Goal: Find contact information: Find contact information

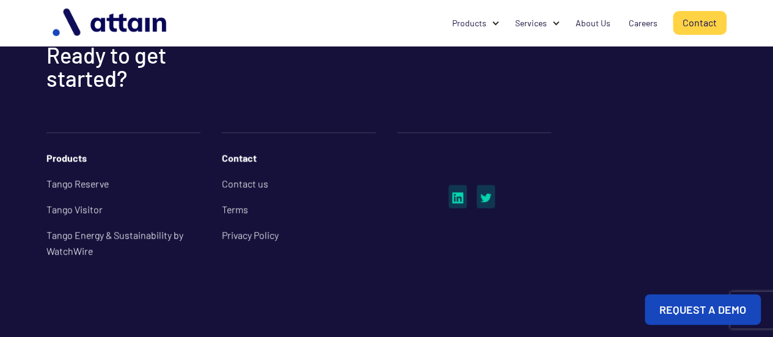
scroll to position [1124, 0]
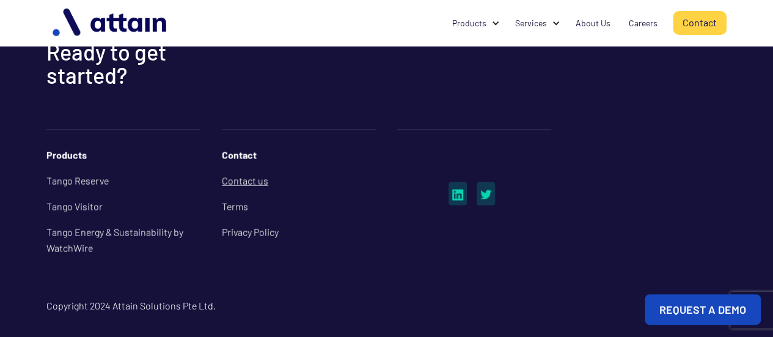
click at [257, 183] on link "Contact us" at bounding box center [299, 181] width 154 height 26
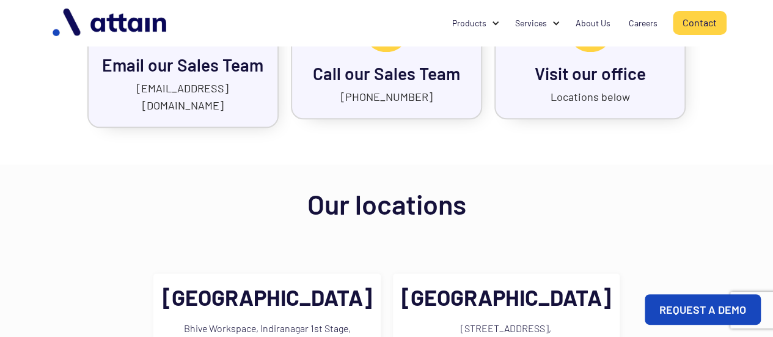
scroll to position [673, 0]
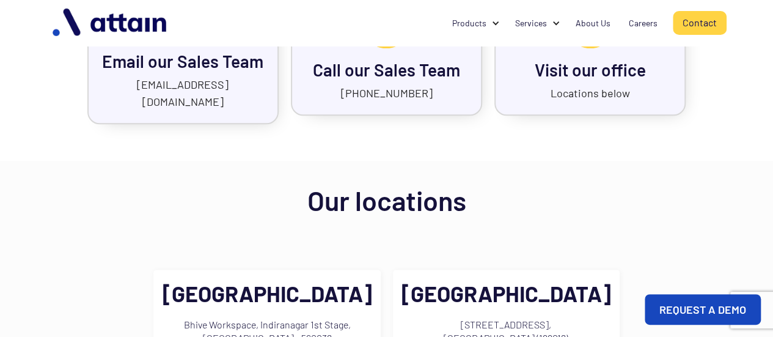
click at [580, 86] on link "Locations below" at bounding box center [590, 92] width 79 height 13
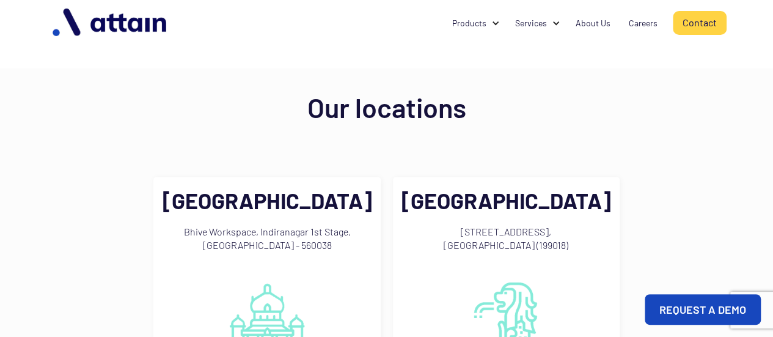
scroll to position [770, 0]
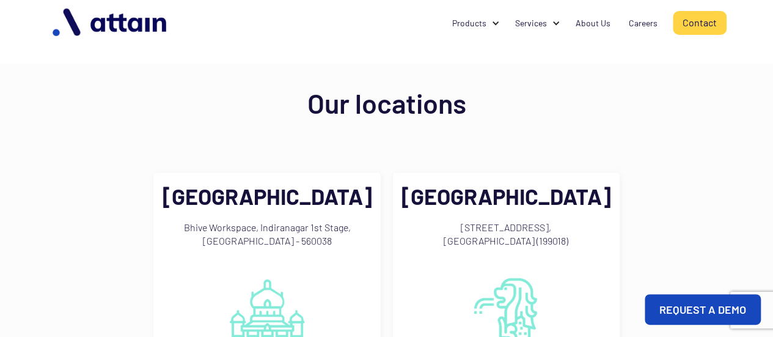
click at [224, 214] on div "Bhive Workspace, Indiranagar 1st Stage, Bangalore - 560038" at bounding box center [267, 241] width 210 height 55
click at [319, 229] on div "Bhive Workspace, Indiranagar 1st Stage, Bangalore - 560038" at bounding box center [267, 241] width 210 height 55
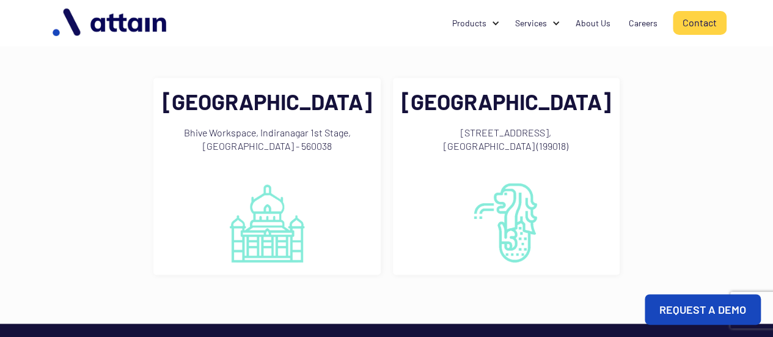
scroll to position [892, 0]
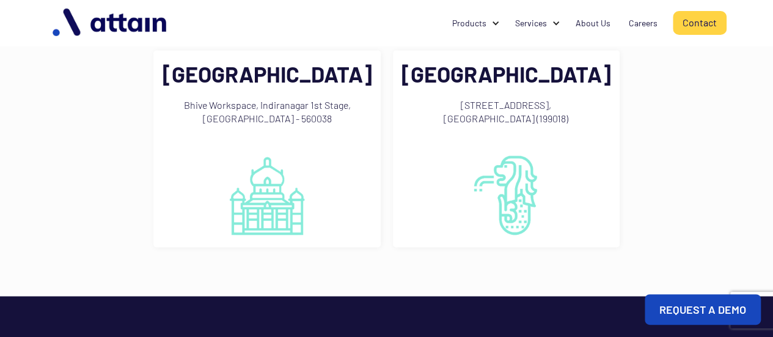
click at [301, 175] on img at bounding box center [267, 194] width 76 height 79
drag, startPoint x: 185, startPoint y: 87, endPoint x: 253, endPoint y: 91, distance: 68.0
click at [253, 92] on div "Bhive Workspace, Indiranagar 1st Stage, Bangalore - 560038" at bounding box center [267, 119] width 210 height 55
copy div "Bhive Workspace"
click at [363, 139] on div "Bangalore Bhive Workspace, Indiranagar 1st Stage, Bangalore - 560038" at bounding box center [266, 148] width 227 height 197
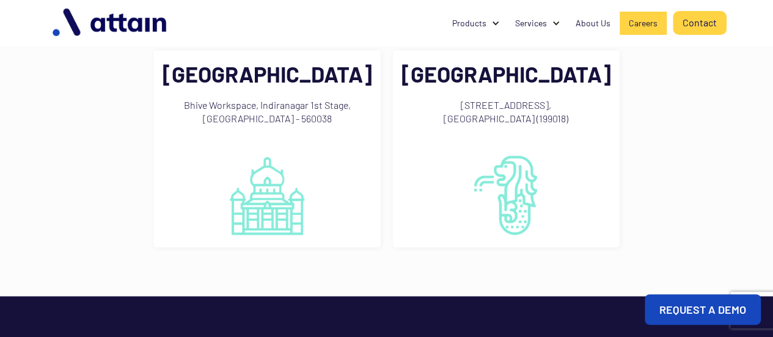
click at [649, 24] on div "Careers" at bounding box center [643, 23] width 29 height 12
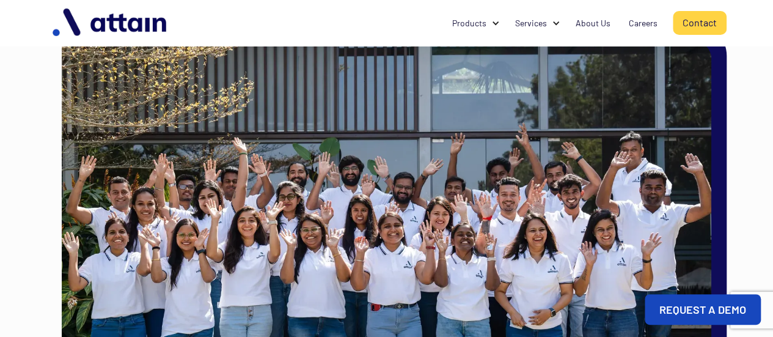
scroll to position [872, 0]
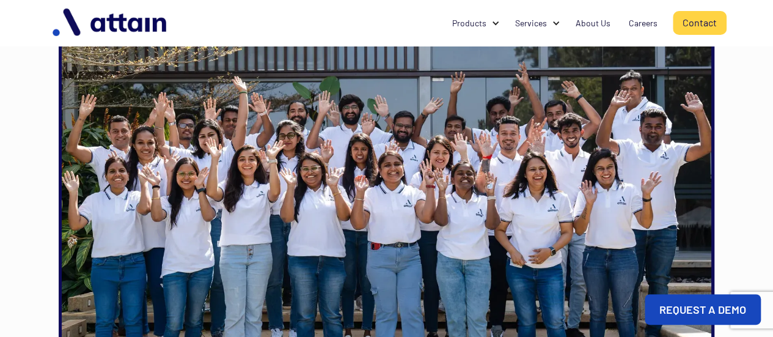
click at [385, 204] on img at bounding box center [387, 195] width 650 height 433
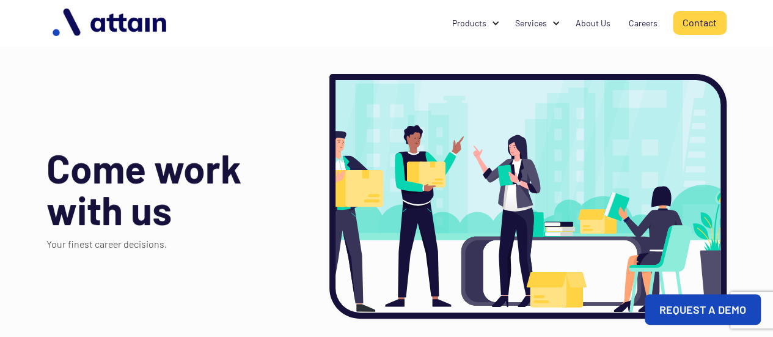
scroll to position [0, 0]
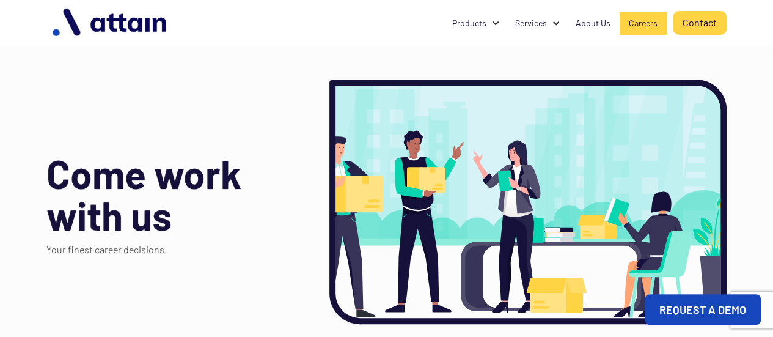
click at [643, 26] on div "Careers" at bounding box center [643, 23] width 29 height 12
click at [602, 21] on div "About Us" at bounding box center [593, 23] width 35 height 12
